Goal: Entertainment & Leisure: Consume media (video, audio)

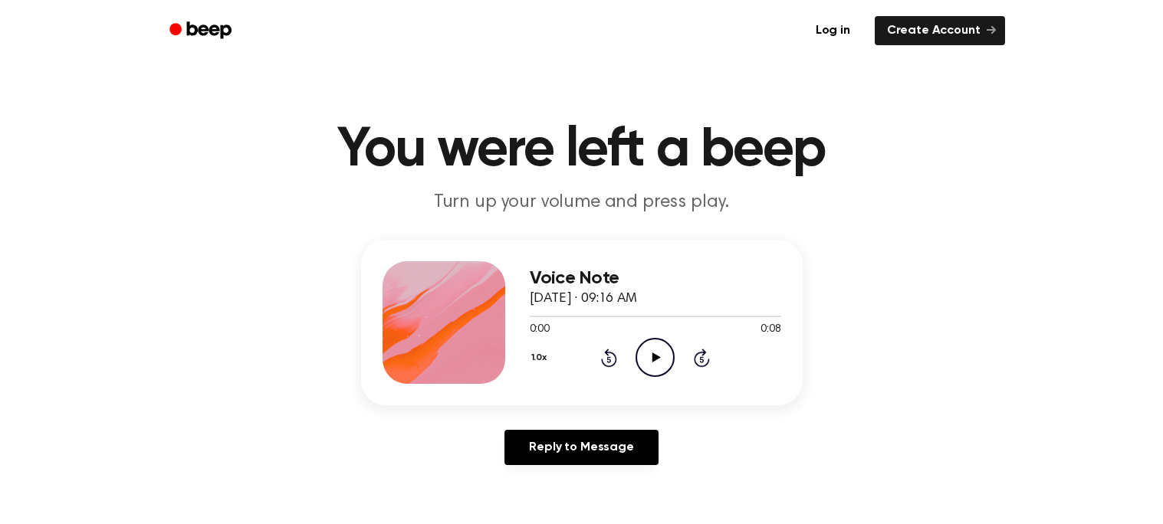
click at [663, 359] on icon "Play Audio" at bounding box center [655, 357] width 39 height 39
click at [646, 350] on icon "Play Audio" at bounding box center [655, 357] width 39 height 39
click at [658, 353] on icon "Play Audio" at bounding box center [655, 357] width 39 height 39
click at [642, 353] on icon "Play Audio" at bounding box center [655, 357] width 39 height 39
click at [636, 345] on icon "Play Audio" at bounding box center [655, 357] width 39 height 39
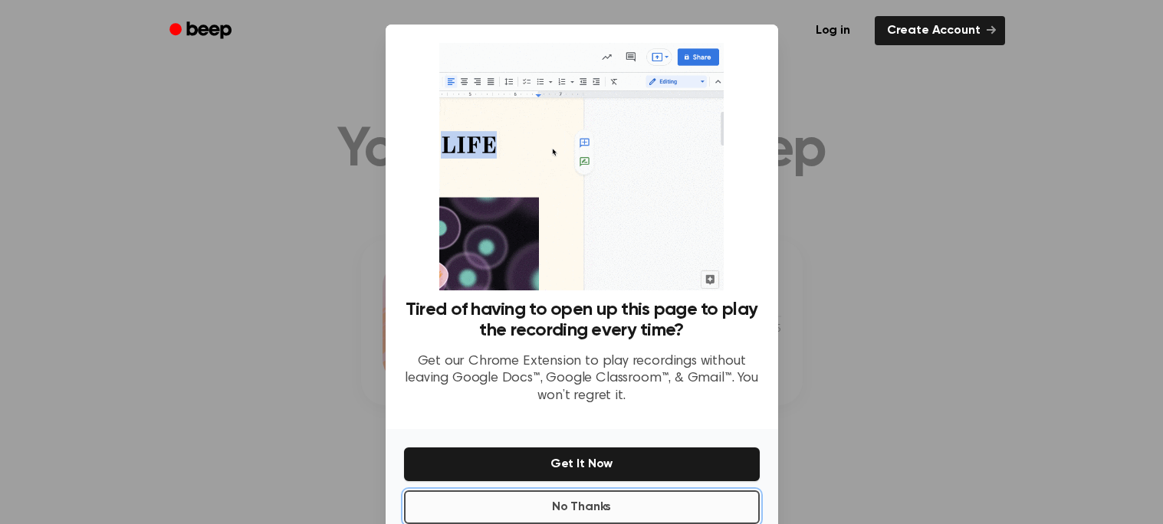
click at [488, 499] on button "No Thanks" at bounding box center [582, 508] width 356 height 34
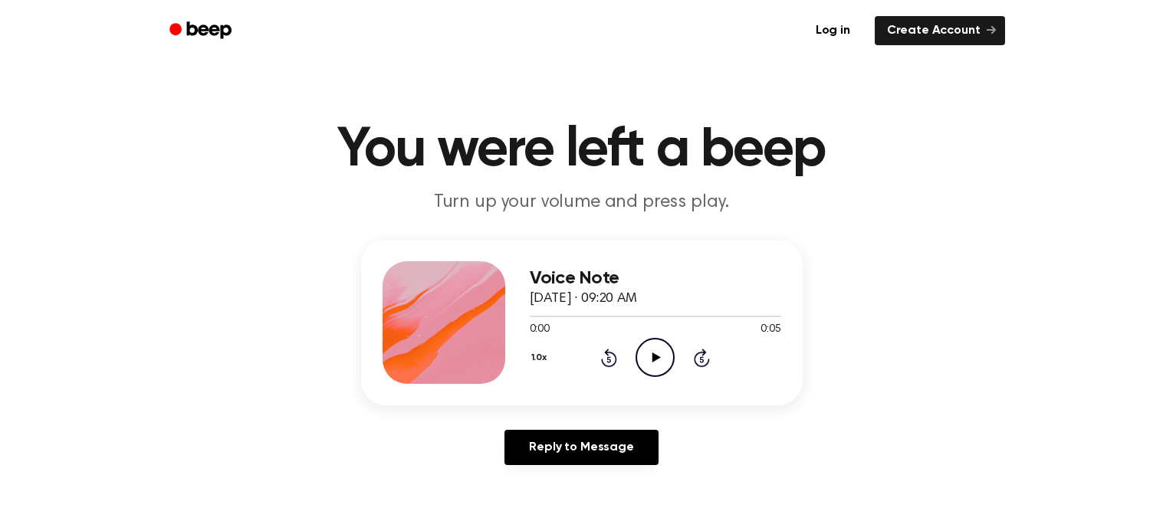
click at [655, 362] on icon "Play Audio" at bounding box center [655, 357] width 39 height 39
click at [647, 358] on icon "Play Audio" at bounding box center [655, 357] width 39 height 39
click at [653, 363] on icon "Play Audio" at bounding box center [655, 357] width 39 height 39
click at [643, 351] on icon "Play Audio" at bounding box center [655, 357] width 39 height 39
click at [649, 347] on icon "Play Audio" at bounding box center [655, 357] width 39 height 39
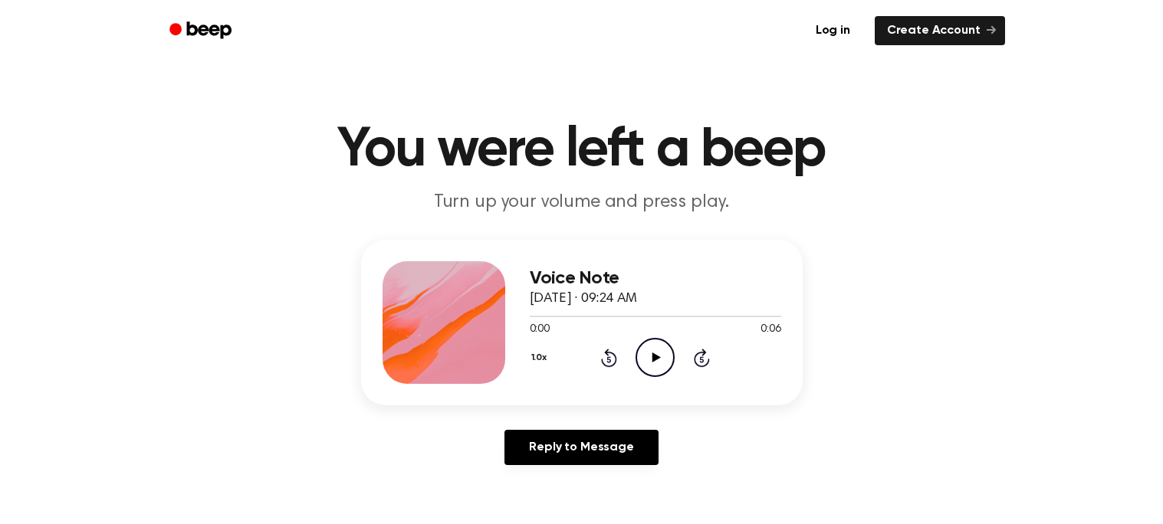
click at [644, 370] on icon "Play Audio" at bounding box center [655, 357] width 39 height 39
